Goal: Information Seeking & Learning: Learn about a topic

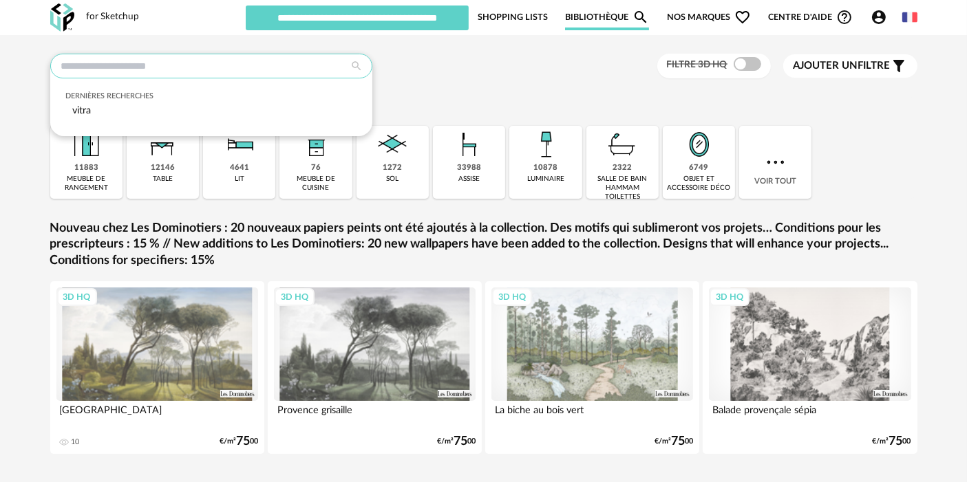
click at [249, 63] on input "text" at bounding box center [211, 66] width 322 height 25
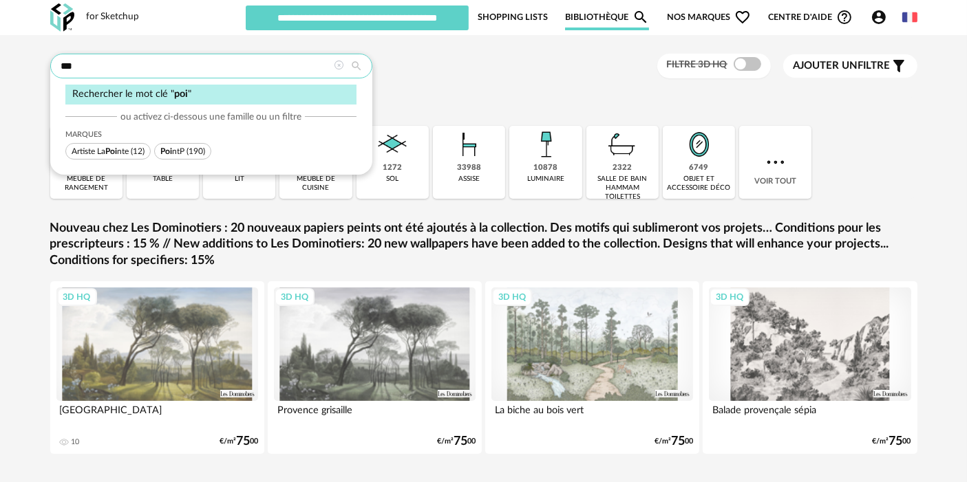
type input "***"
click at [193, 147] on span "(190)" at bounding box center [195, 151] width 19 height 8
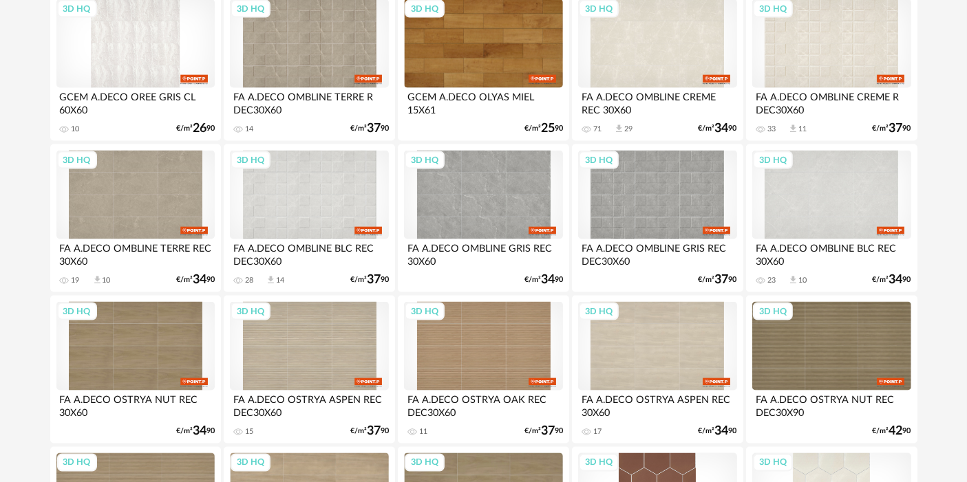
scroll to position [2832, 0]
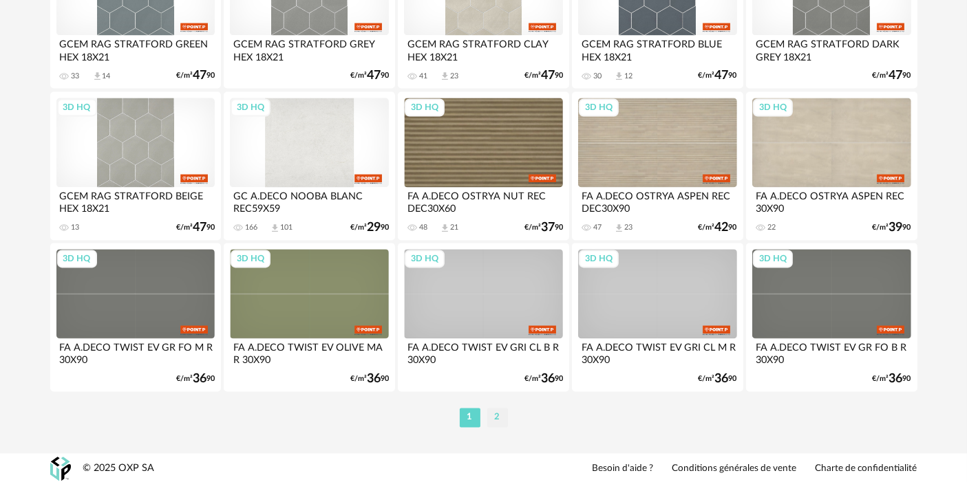
click at [501, 420] on li "2" at bounding box center [497, 417] width 21 height 19
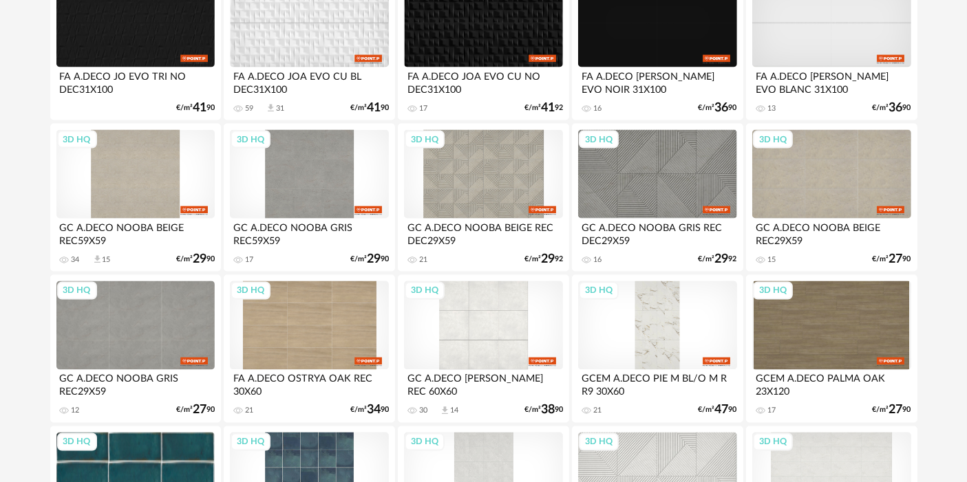
scroll to position [2529, 0]
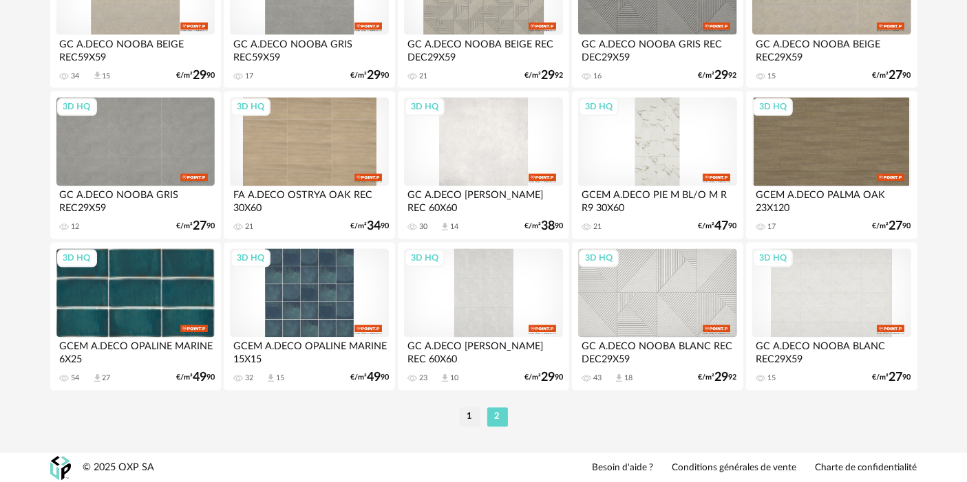
click at [495, 132] on div "3D HQ" at bounding box center [483, 142] width 158 height 89
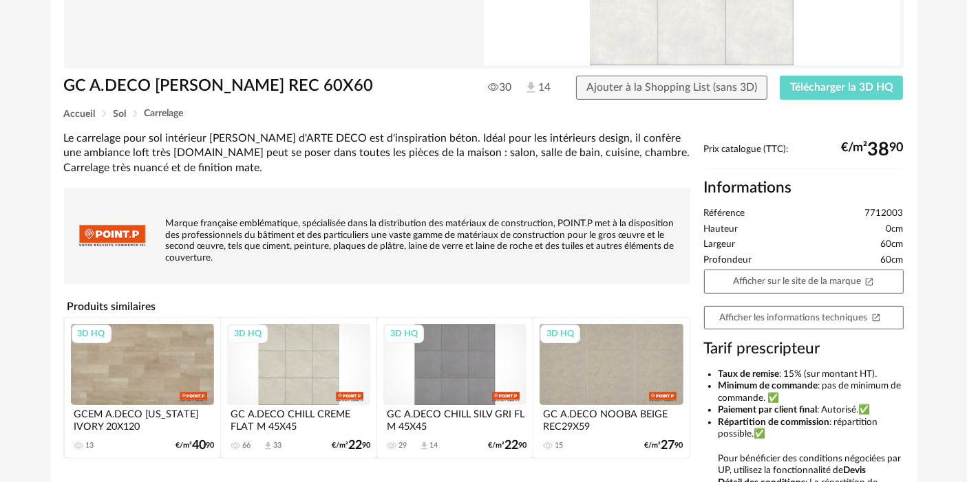
scroll to position [243, 0]
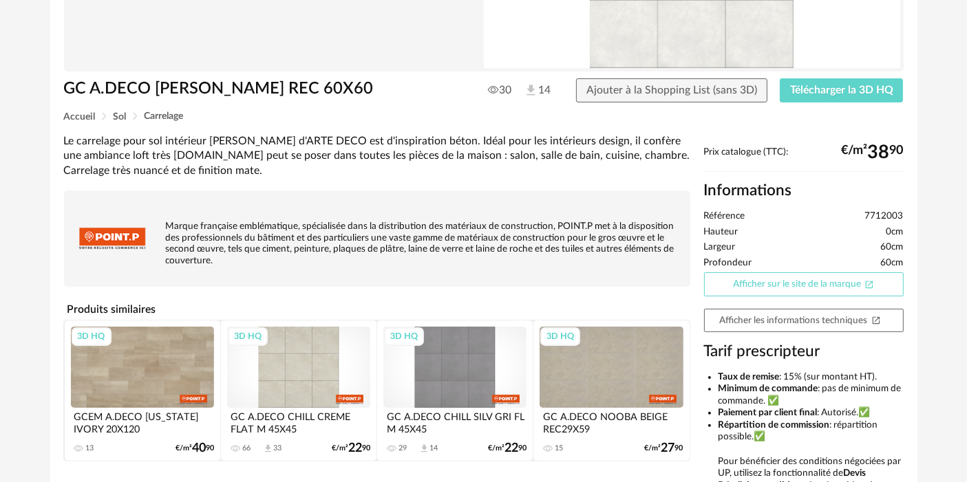
click at [815, 280] on link "Afficher sur le site de la marque Open In New icon" at bounding box center [803, 284] width 199 height 24
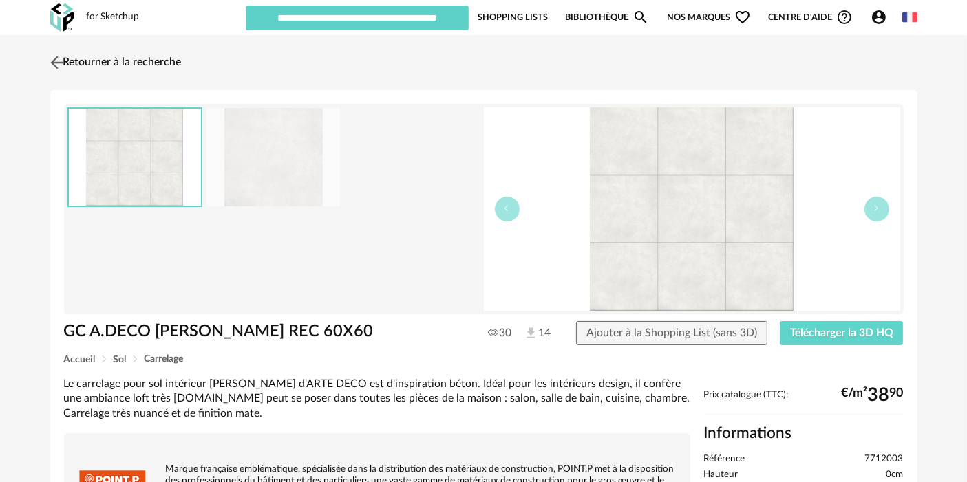
click at [159, 48] on link "Retourner à la recherche" at bounding box center [114, 62] width 135 height 30
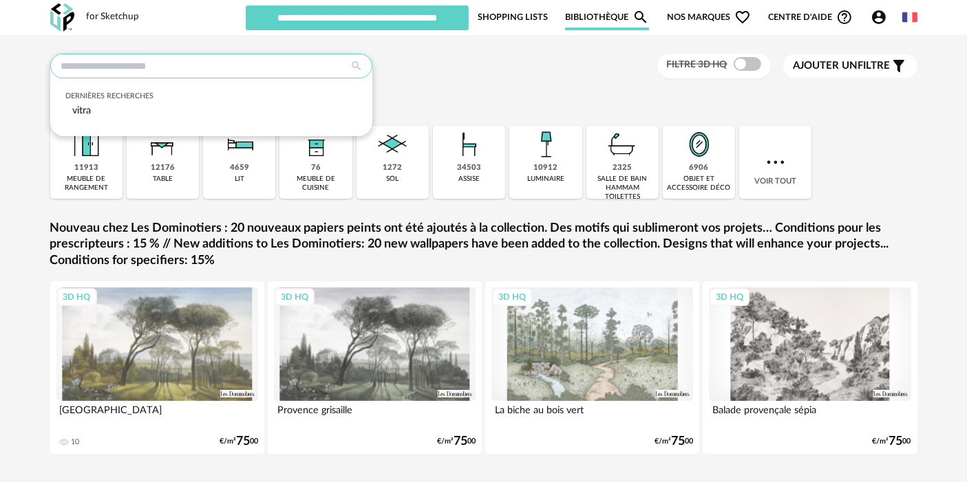
click at [191, 76] on input "text" at bounding box center [211, 66] width 322 height 25
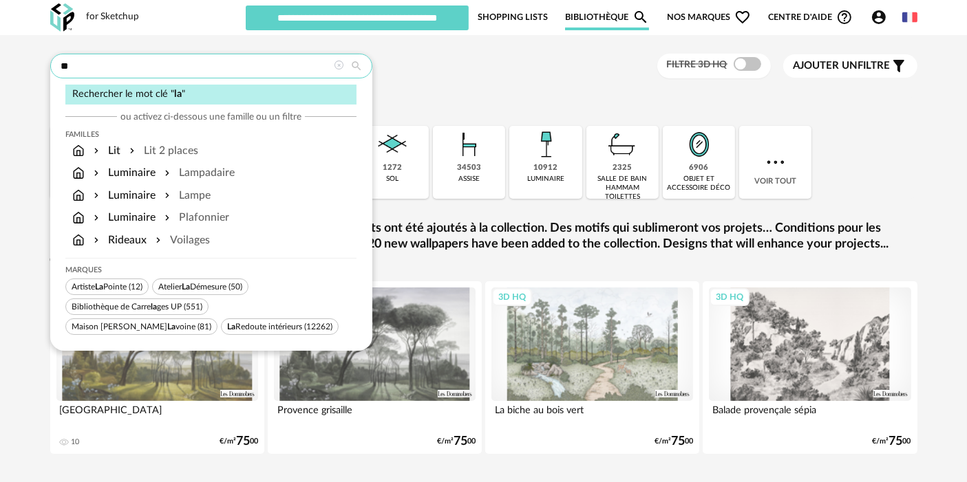
type input "**"
click at [227, 327] on span "La Redoute intérieurs" at bounding box center [264, 327] width 75 height 8
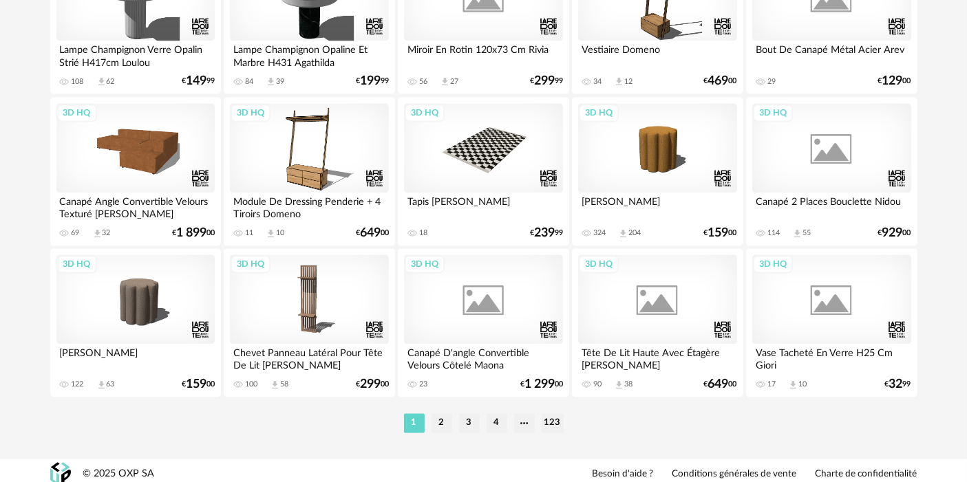
scroll to position [2832, 0]
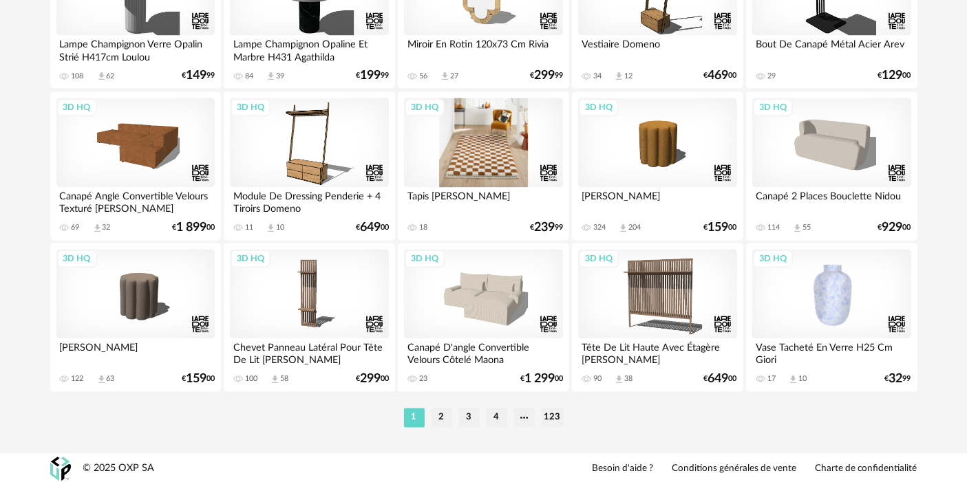
click at [498, 158] on div "3D HQ" at bounding box center [483, 142] width 158 height 89
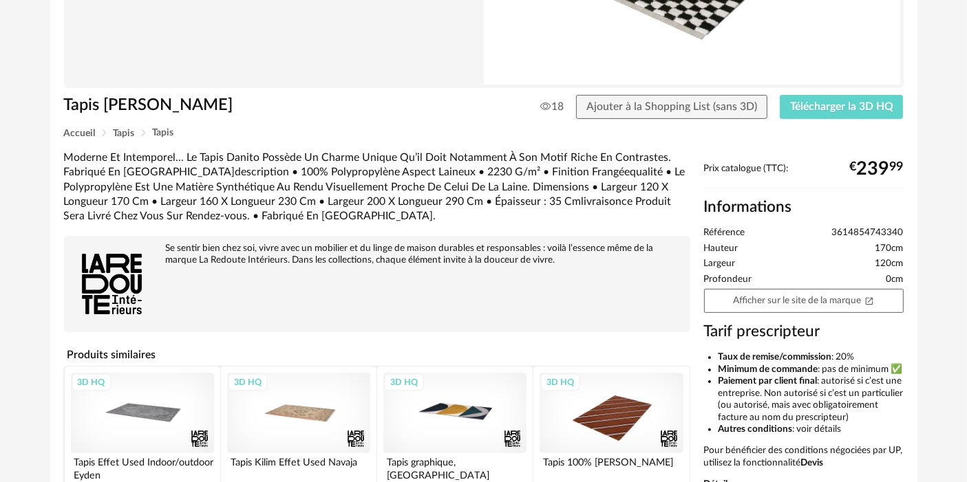
scroll to position [214, 0]
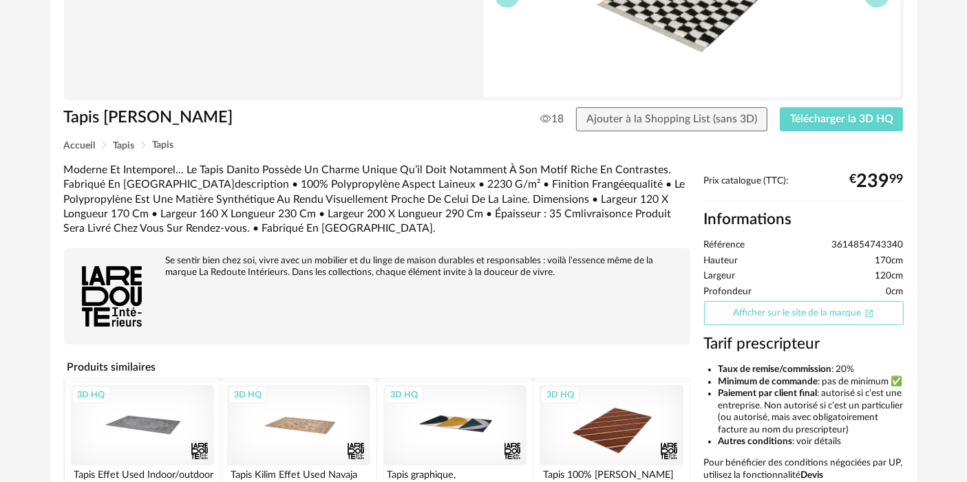
click at [849, 313] on link "Afficher sur le site de la marque Open In New icon" at bounding box center [803, 313] width 199 height 24
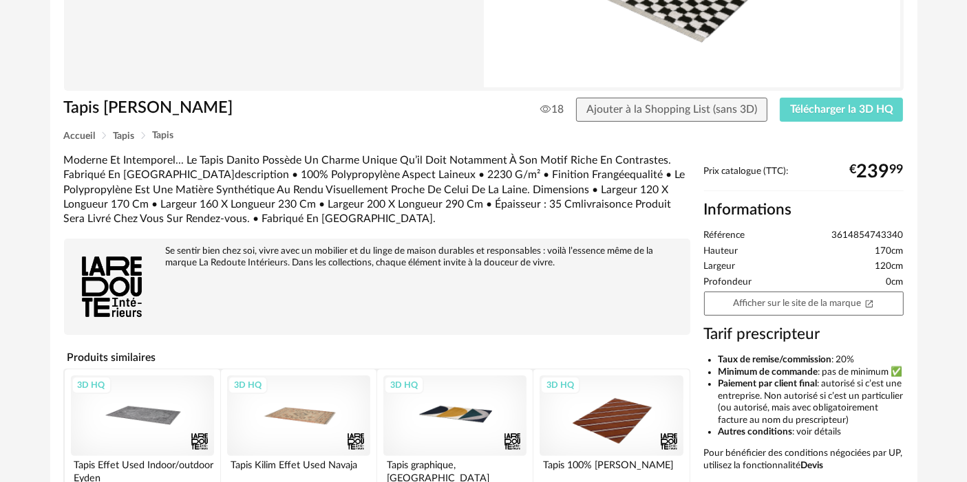
scroll to position [0, 0]
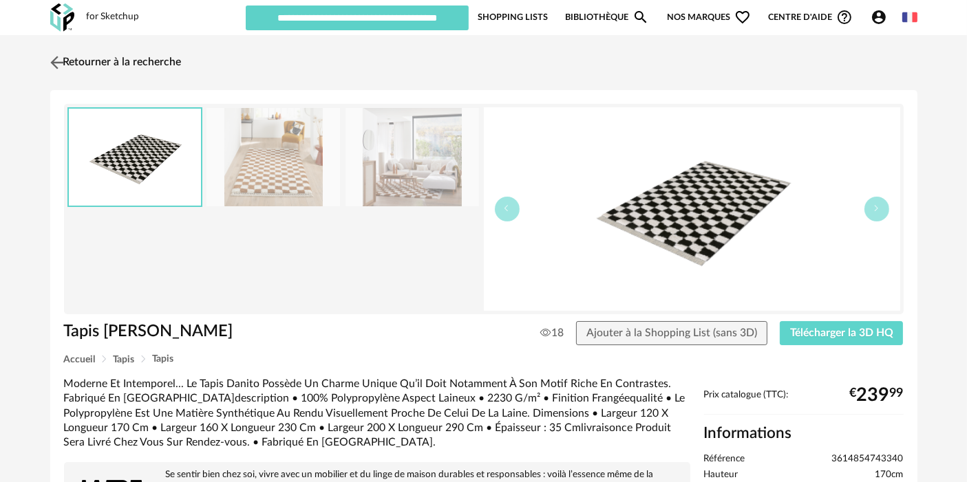
click at [173, 59] on link "Retourner à la recherche" at bounding box center [114, 62] width 135 height 30
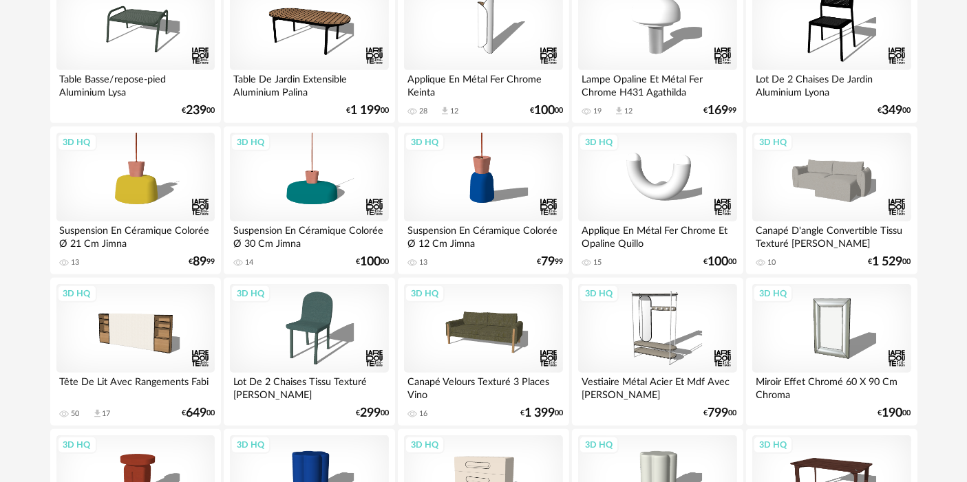
scroll to position [651, 0]
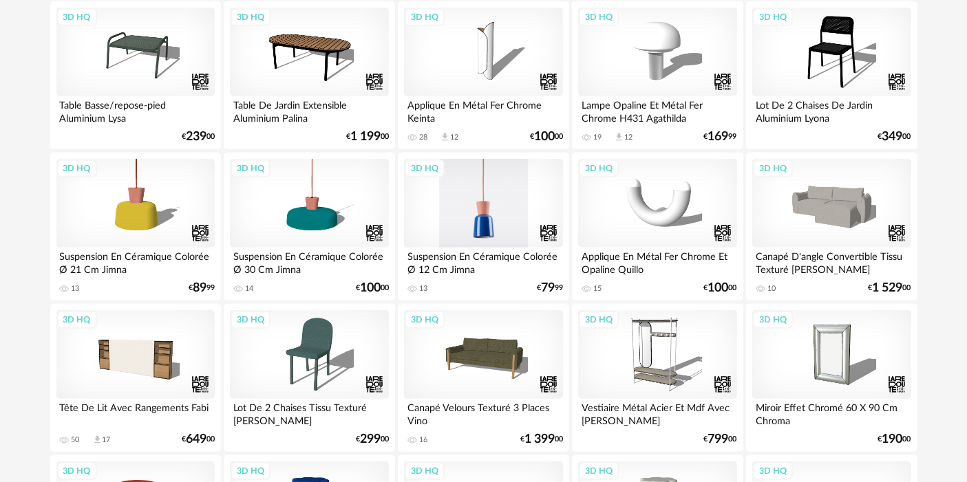
click at [519, 204] on div "3D HQ" at bounding box center [483, 203] width 158 height 89
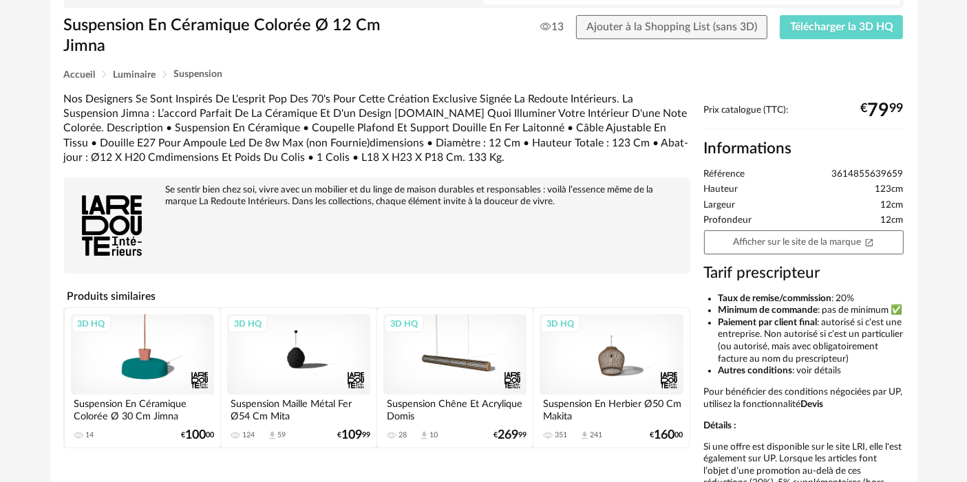
scroll to position [316, 0]
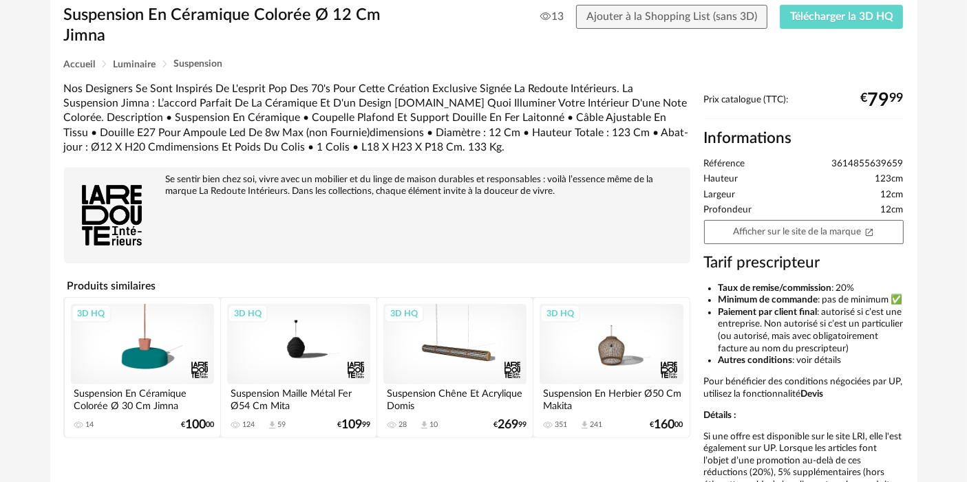
click at [810, 246] on div "Prix catalogue (TTC): € 79 99 Informations Référence 3614855639659 Hauteur 123c…" at bounding box center [803, 309] width 213 height 431
click at [810, 239] on link "Afficher sur le site de la marque Open In New icon" at bounding box center [803, 232] width 199 height 24
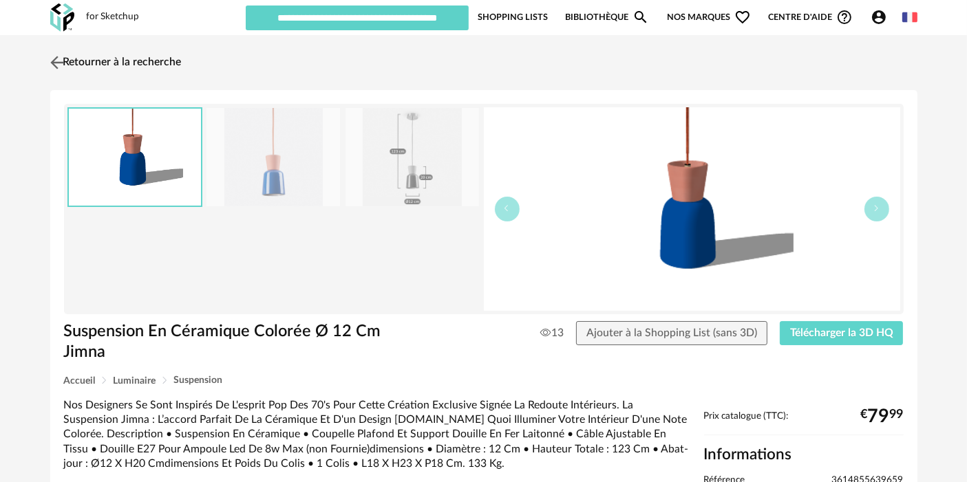
click at [110, 56] on link "Retourner à la recherche" at bounding box center [114, 62] width 135 height 30
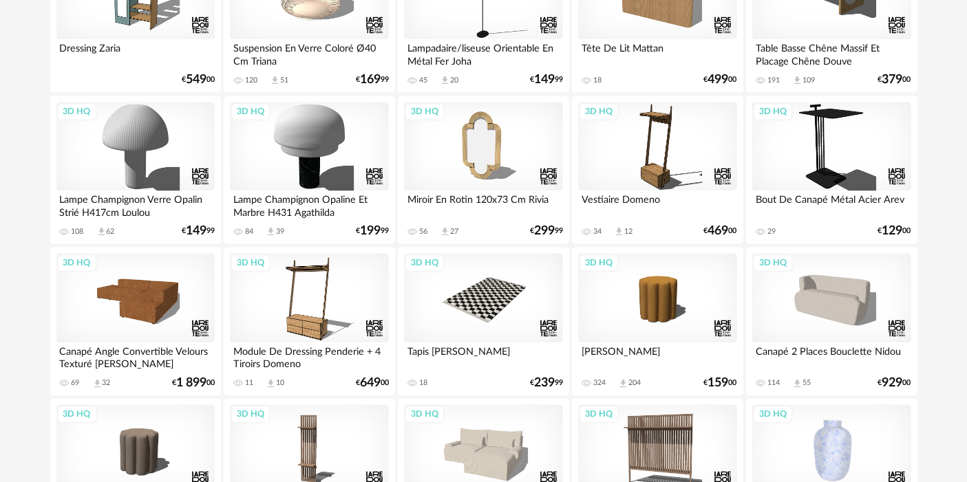
scroll to position [2832, 0]
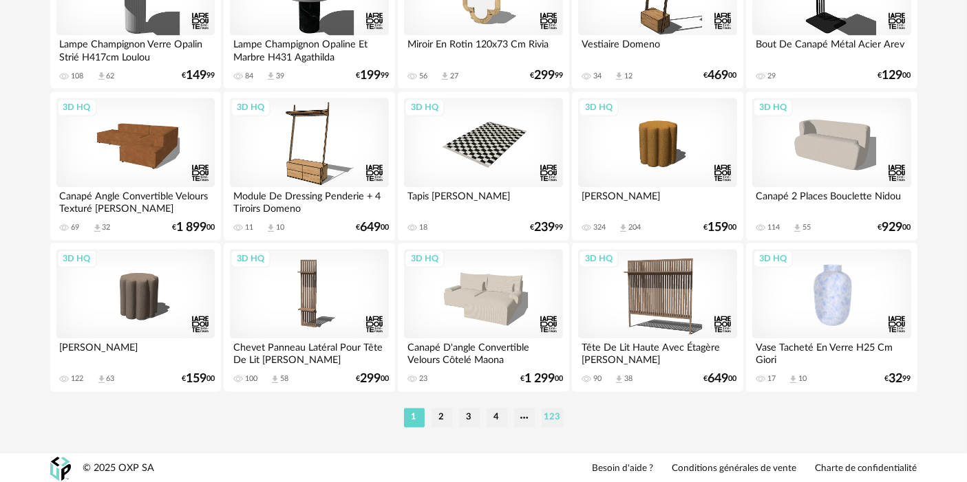
click at [562, 417] on li "123" at bounding box center [552, 417] width 22 height 19
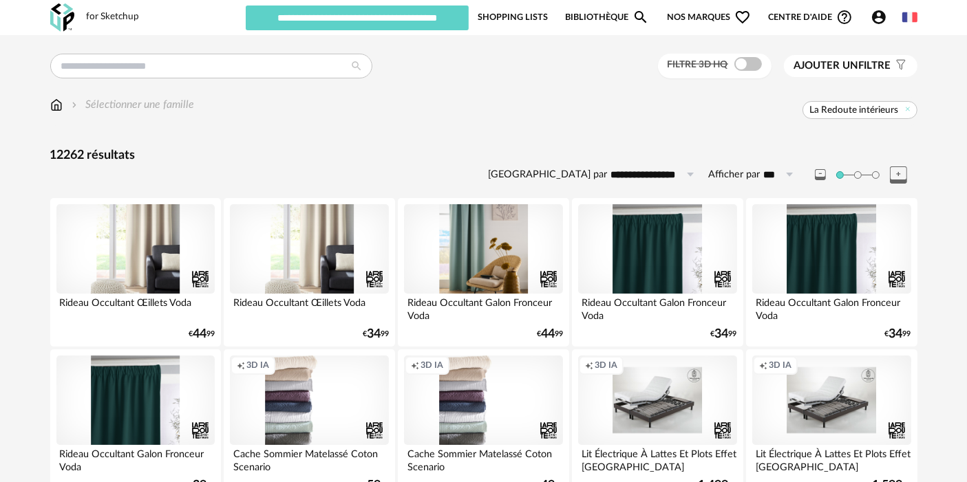
click at [515, 239] on div at bounding box center [483, 248] width 158 height 89
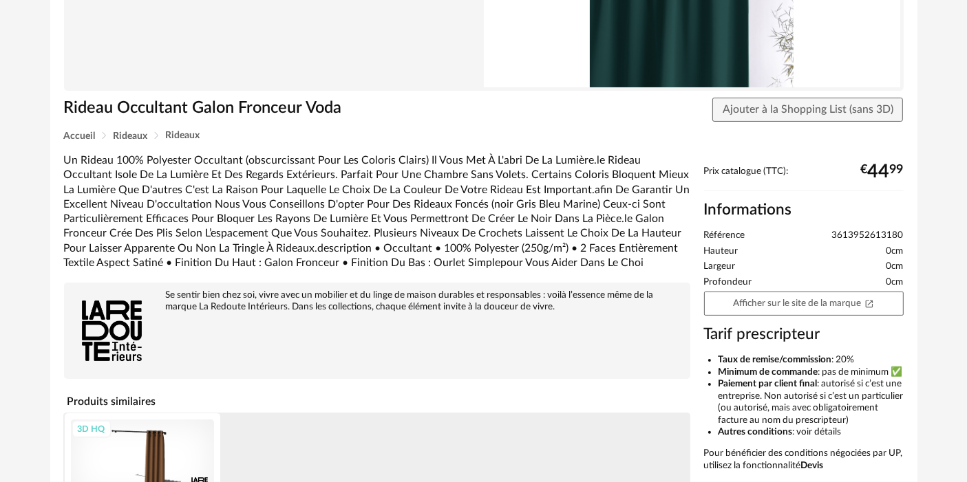
scroll to position [217, 0]
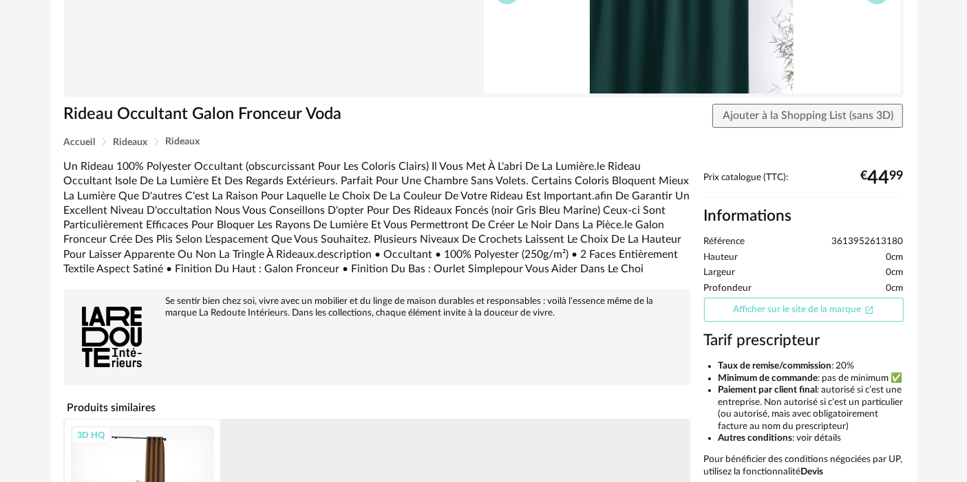
click at [828, 322] on div "Prix catalogue (TTC): € 44 99 Informations Référence 3613952613180 Hauteur 0cm …" at bounding box center [803, 387] width 213 height 431
click at [827, 312] on link "Afficher sur le site de la marque Open In New icon" at bounding box center [803, 310] width 199 height 24
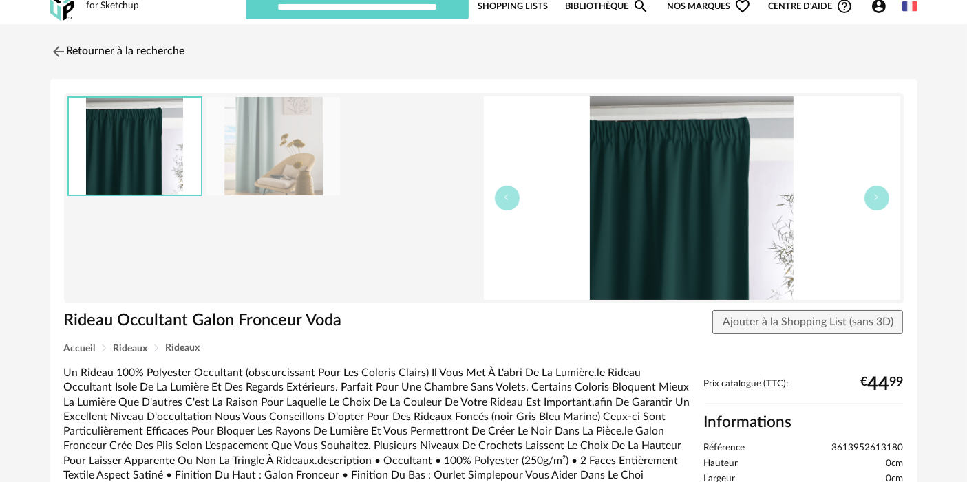
scroll to position [7, 0]
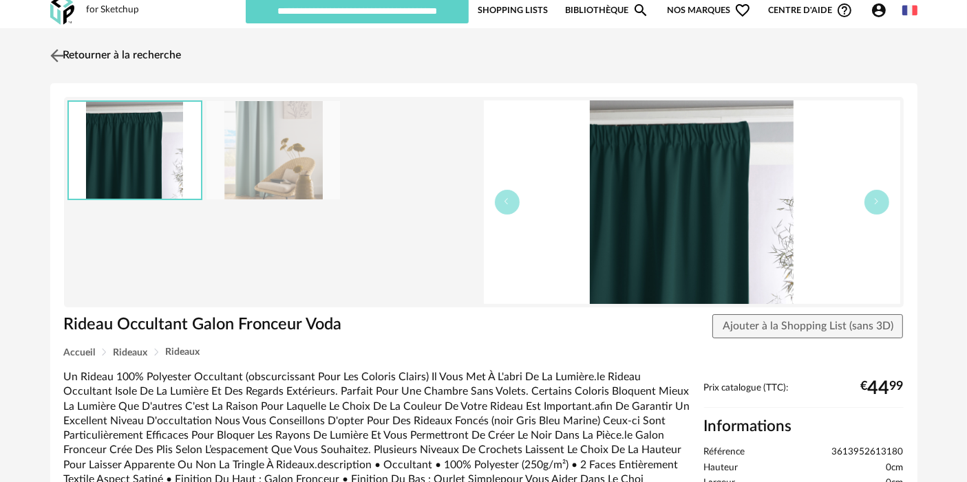
click at [90, 62] on link "Retourner à la recherche" at bounding box center [114, 56] width 135 height 30
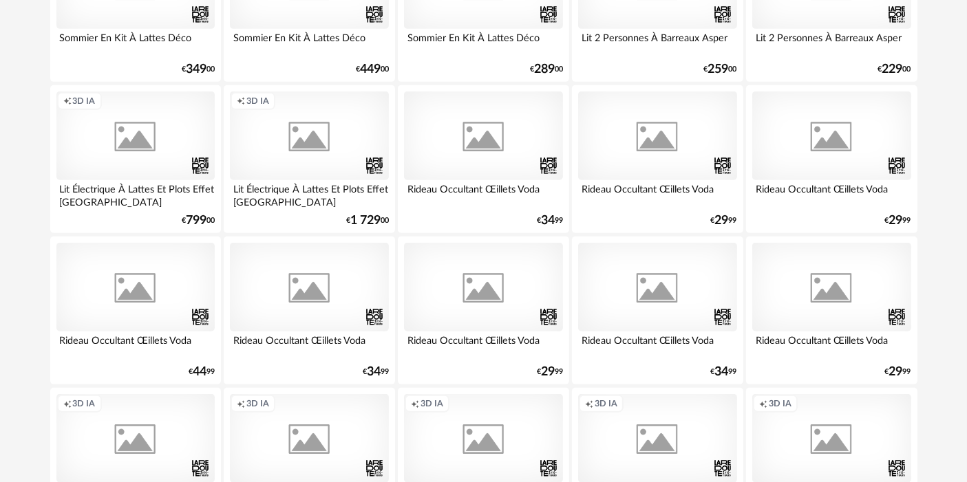
scroll to position [727, 0]
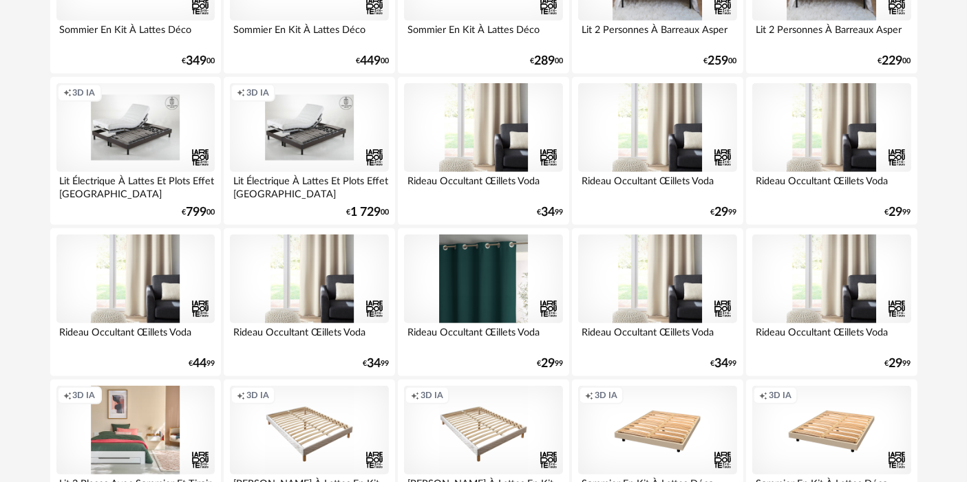
click at [502, 256] on div at bounding box center [483, 279] width 158 height 89
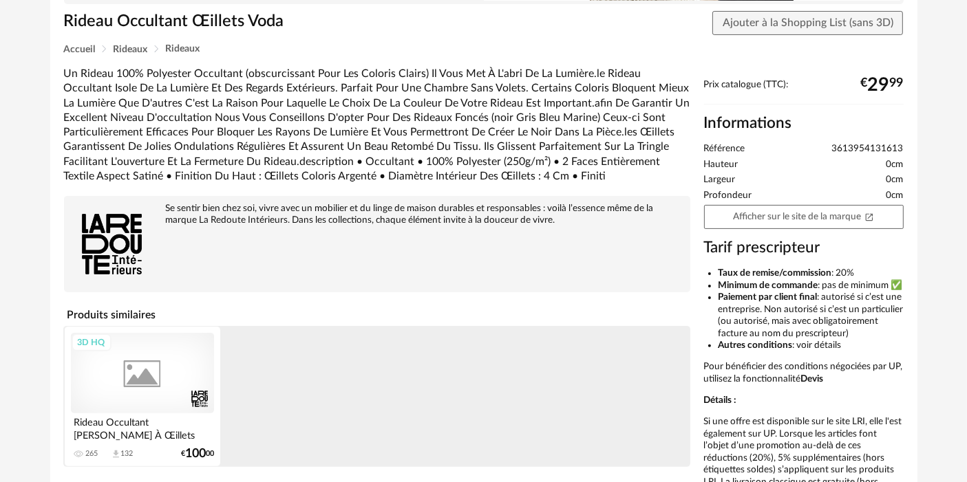
scroll to position [342, 0]
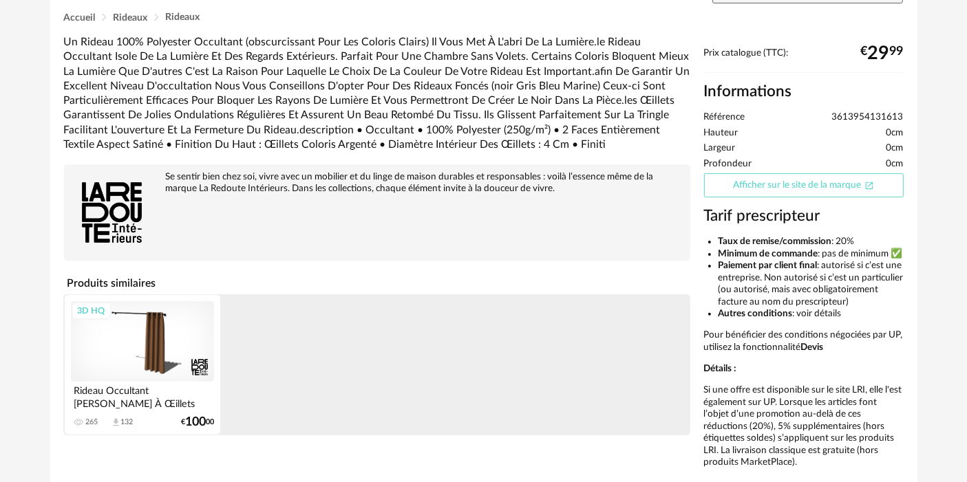
click at [841, 184] on link "Afficher sur le site de la marque Open In New icon" at bounding box center [803, 185] width 199 height 24
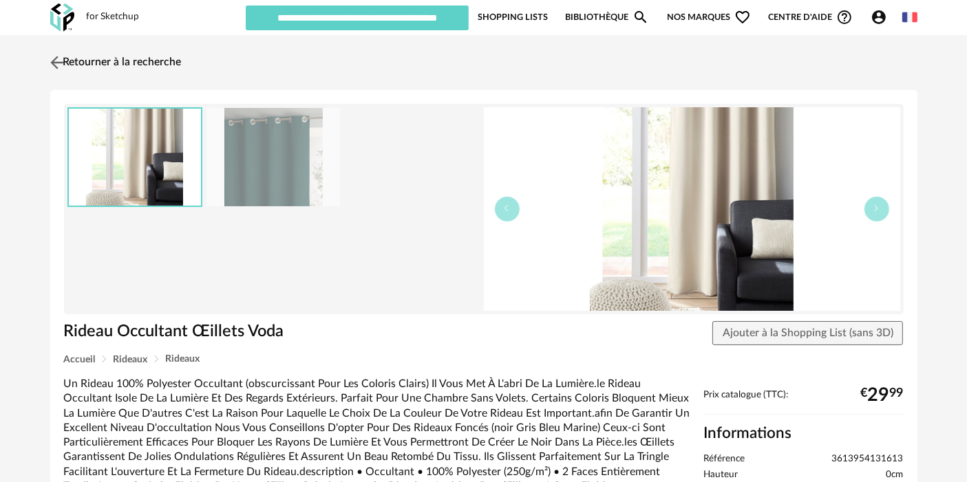
click at [136, 54] on link "Retourner à la recherche" at bounding box center [114, 62] width 135 height 30
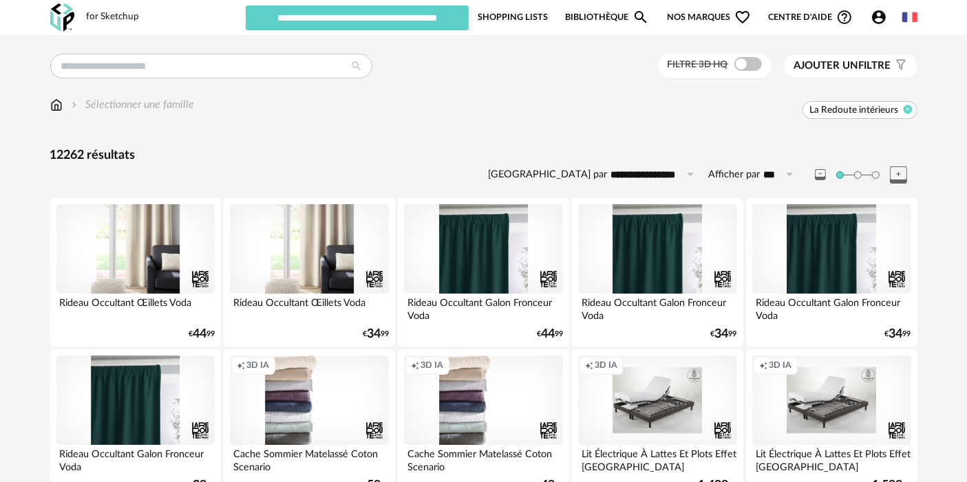
click at [908, 107] on icon at bounding box center [907, 109] width 9 height 9
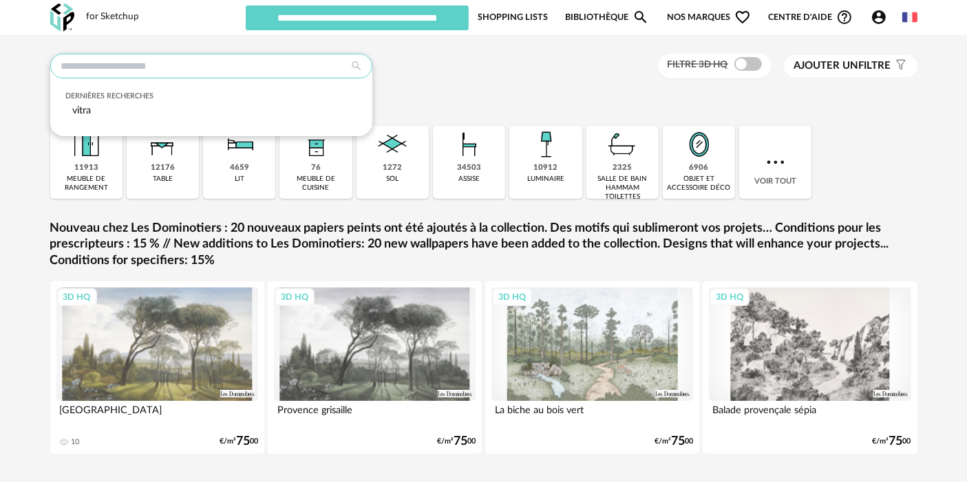
click at [250, 72] on input "text" at bounding box center [211, 66] width 322 height 25
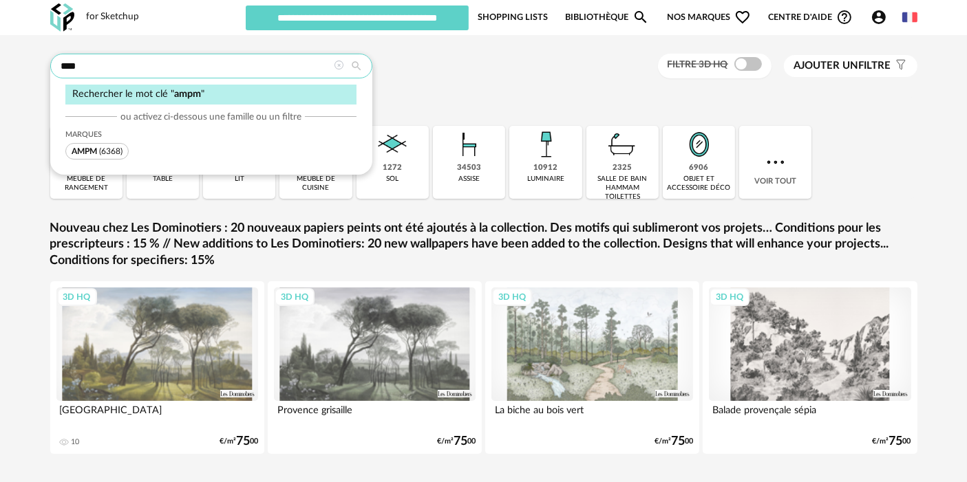
type input "****"
click at [111, 147] on span "(6368)" at bounding box center [110, 151] width 23 height 8
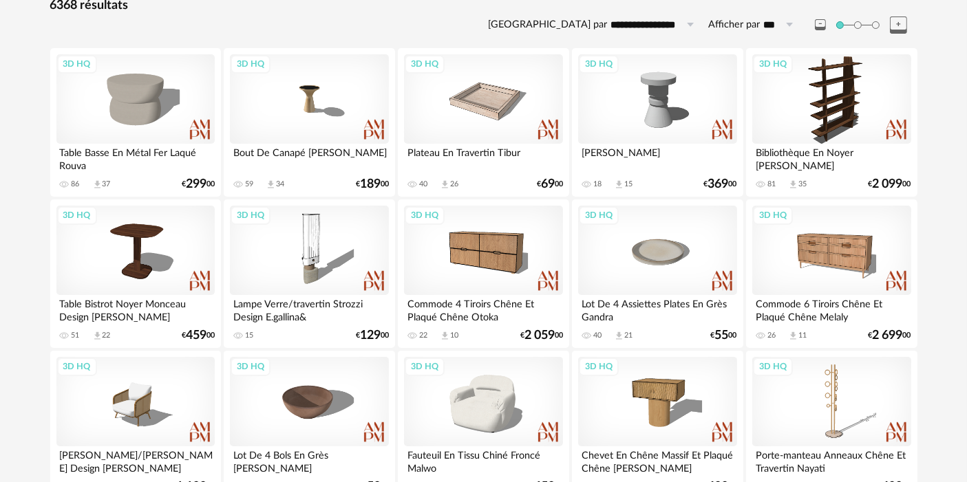
scroll to position [161, 0]
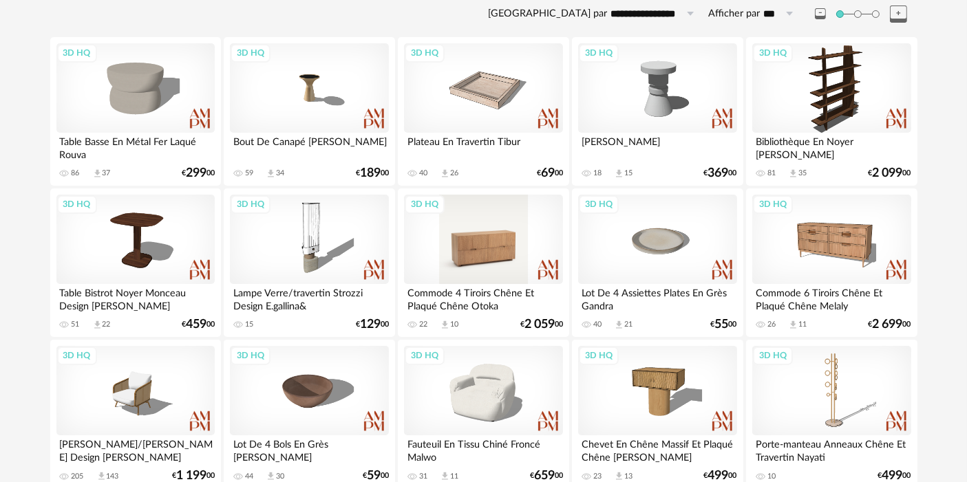
click at [510, 231] on div "3D HQ" at bounding box center [483, 239] width 158 height 89
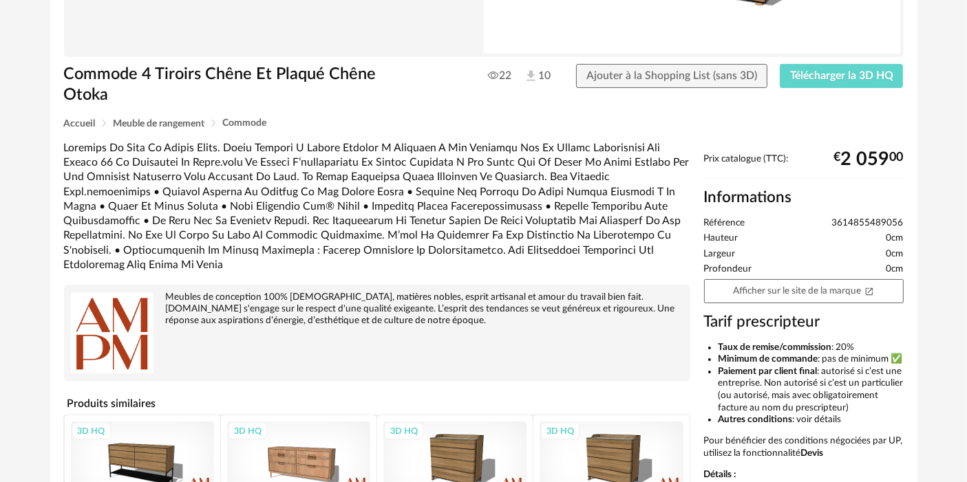
scroll to position [255, 0]
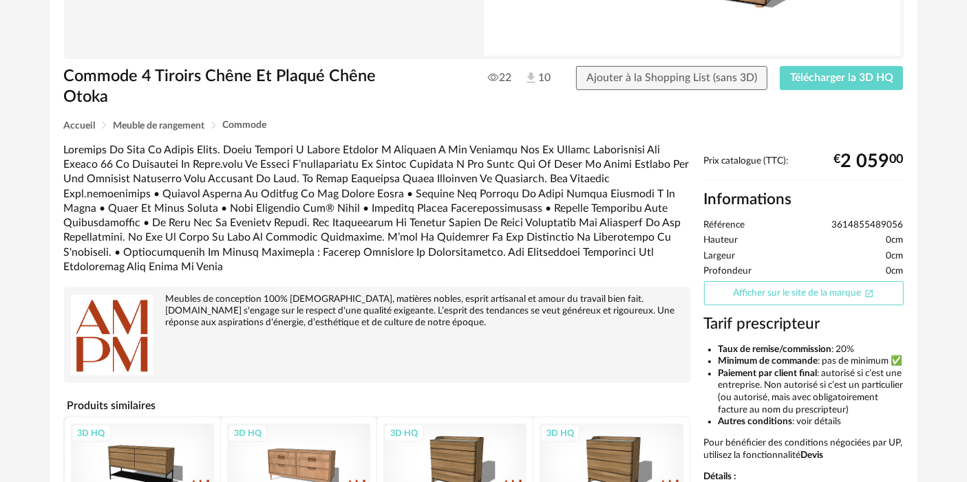
click at [821, 287] on link "Afficher sur le site de la marque Open In New icon" at bounding box center [803, 293] width 199 height 24
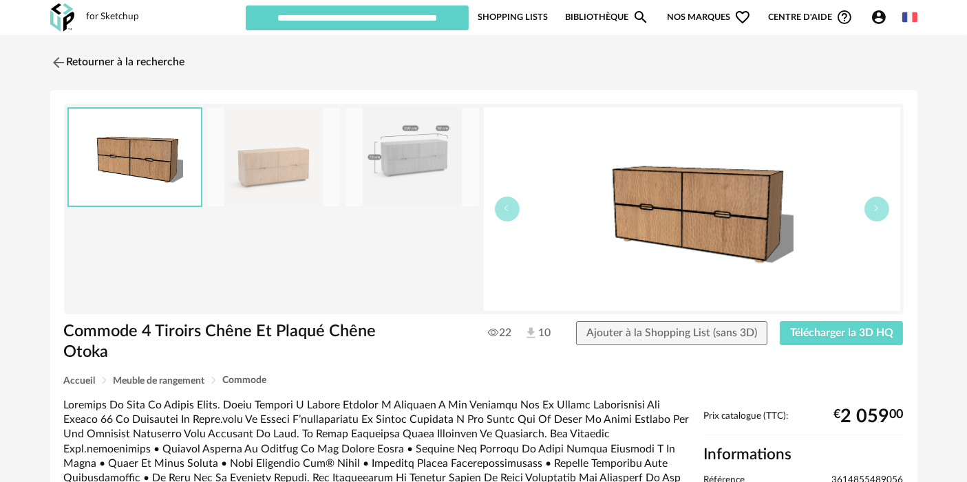
click at [122, 44] on div "Retourner à la recherche Commode 4 Tiroirs Chêne Et Plaqué Chêne Otoka Commode …" at bounding box center [483, 457] width 967 height 845
click at [123, 56] on link "Retourner à la recherche" at bounding box center [114, 62] width 135 height 30
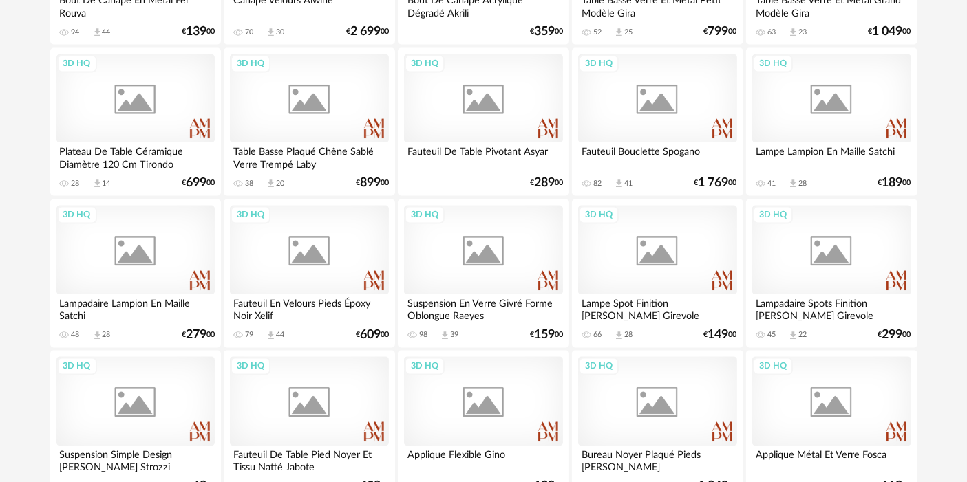
scroll to position [2832, 0]
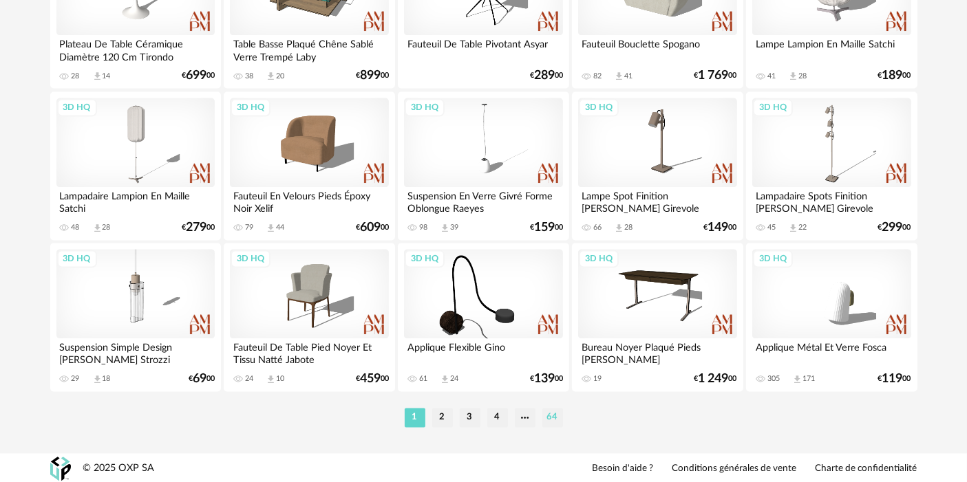
click at [546, 417] on li "64" at bounding box center [552, 417] width 21 height 19
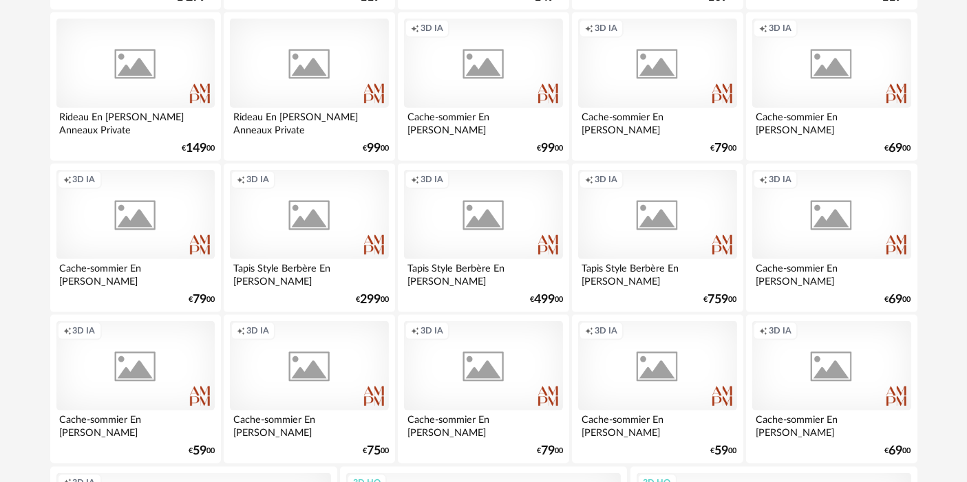
scroll to position [1706, 0]
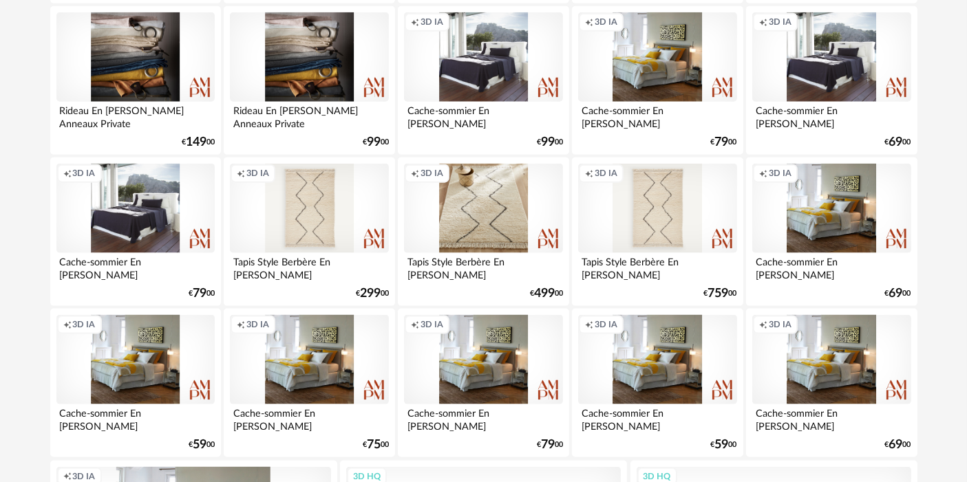
click at [499, 204] on div "Creation icon 3D IA" at bounding box center [483, 208] width 158 height 89
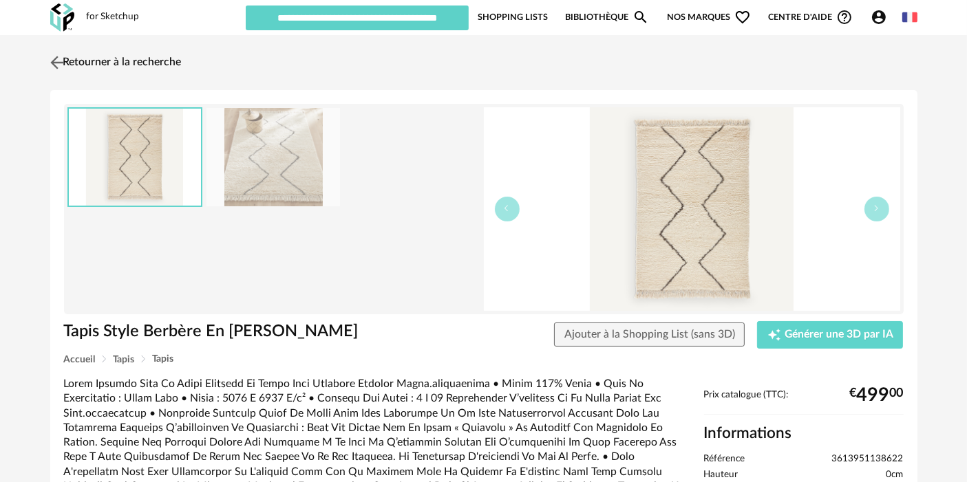
click at [166, 58] on link "Retourner à la recherche" at bounding box center [114, 62] width 135 height 30
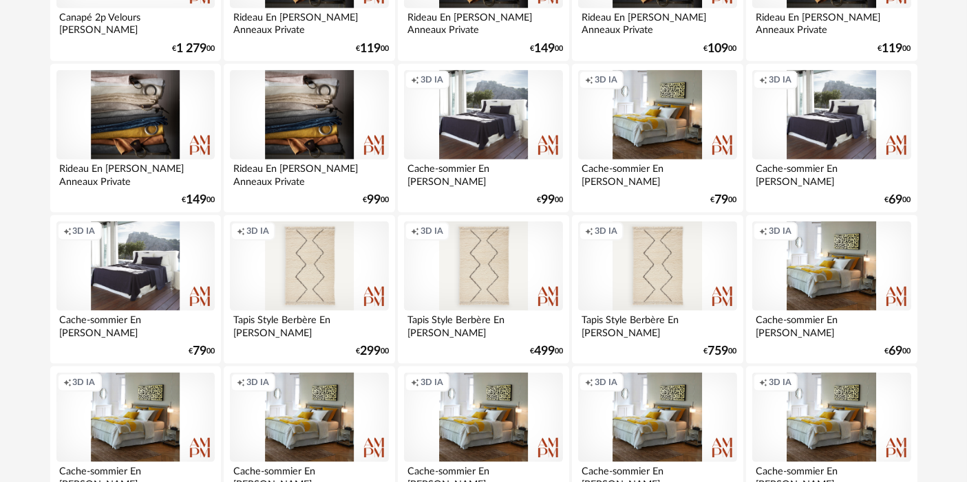
scroll to position [1651, 0]
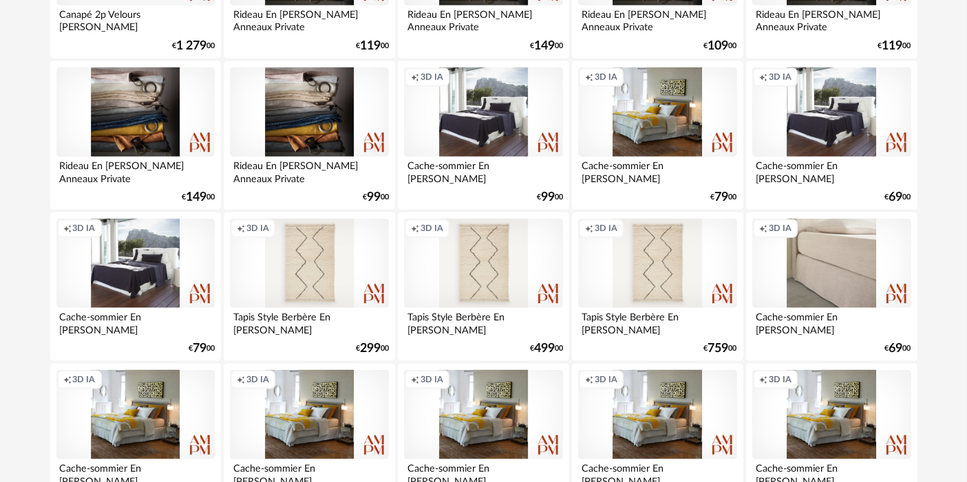
click at [825, 276] on div "Creation icon 3D IA" at bounding box center [831, 263] width 158 height 89
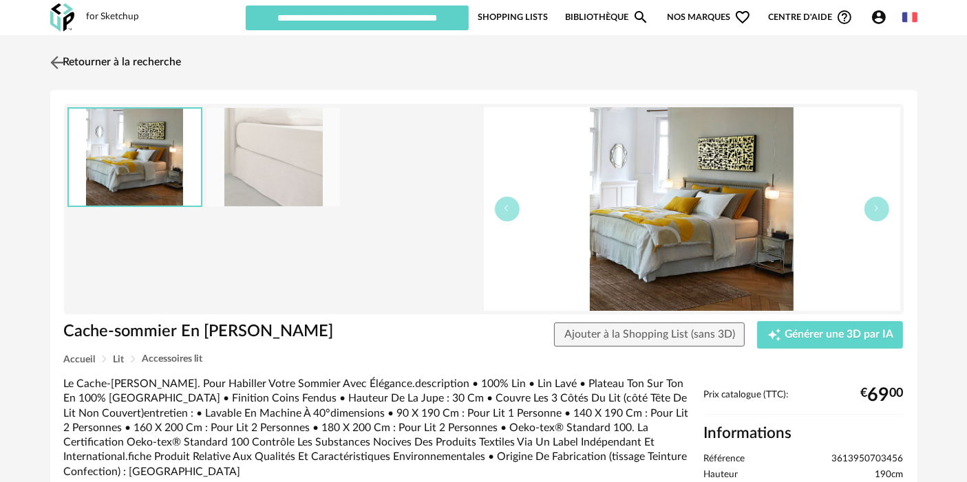
click at [131, 59] on link "Retourner à la recherche" at bounding box center [114, 62] width 135 height 30
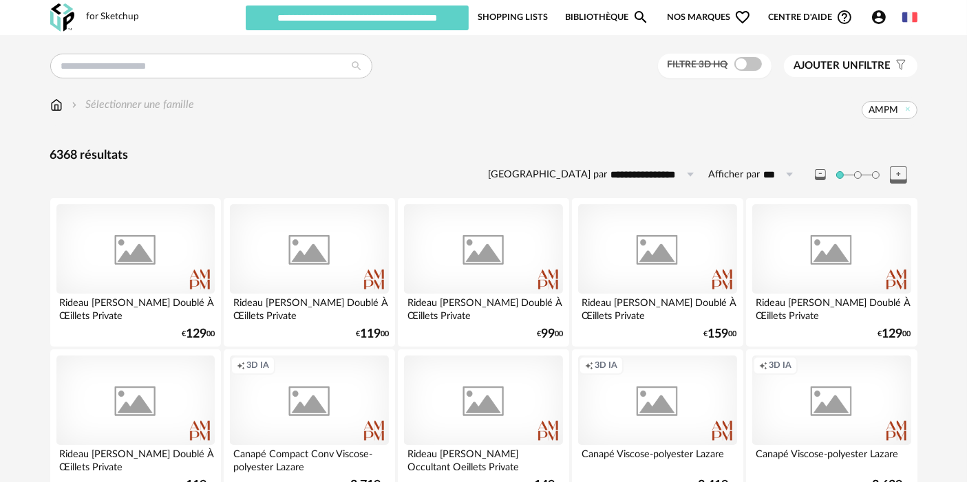
scroll to position [1651, 0]
